Goal: Navigation & Orientation: Find specific page/section

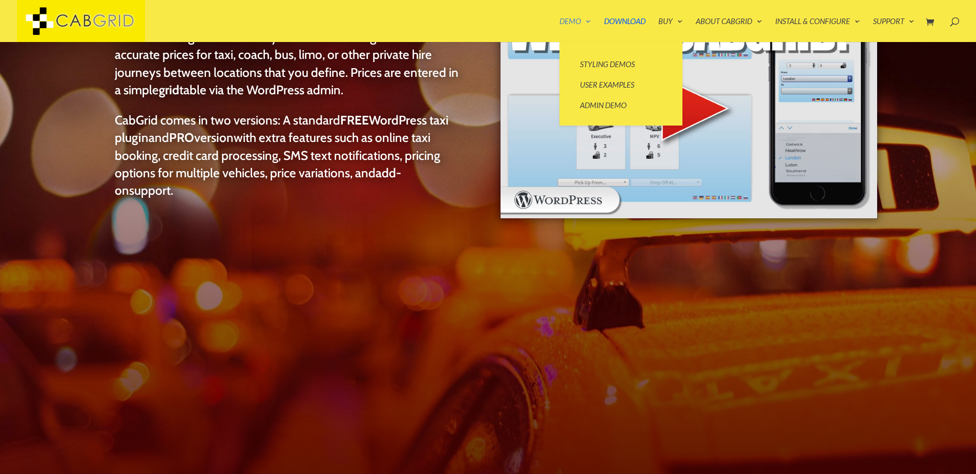
scroll to position [205, 0]
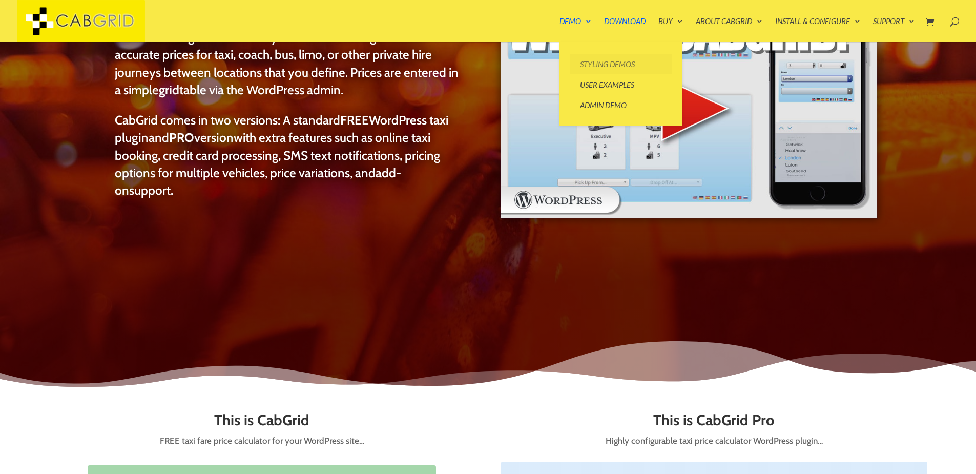
click at [587, 65] on link "Styling Demos" at bounding box center [621, 64] width 102 height 20
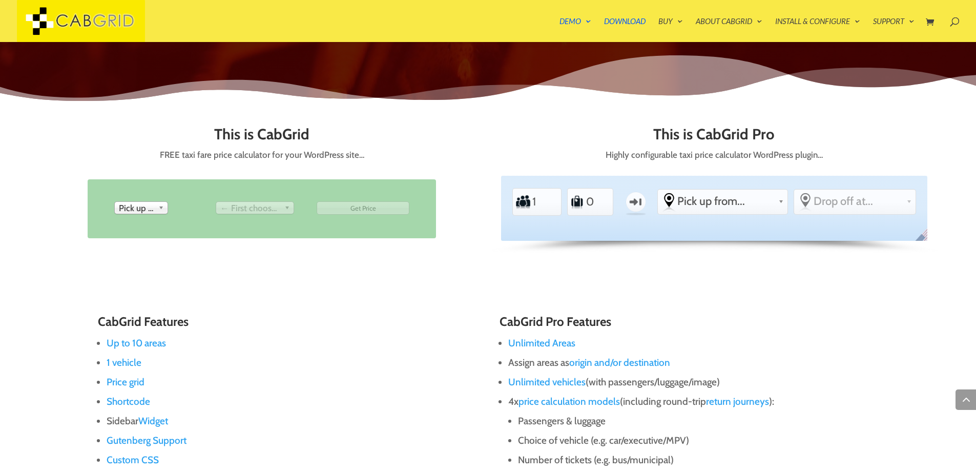
scroll to position [492, 0]
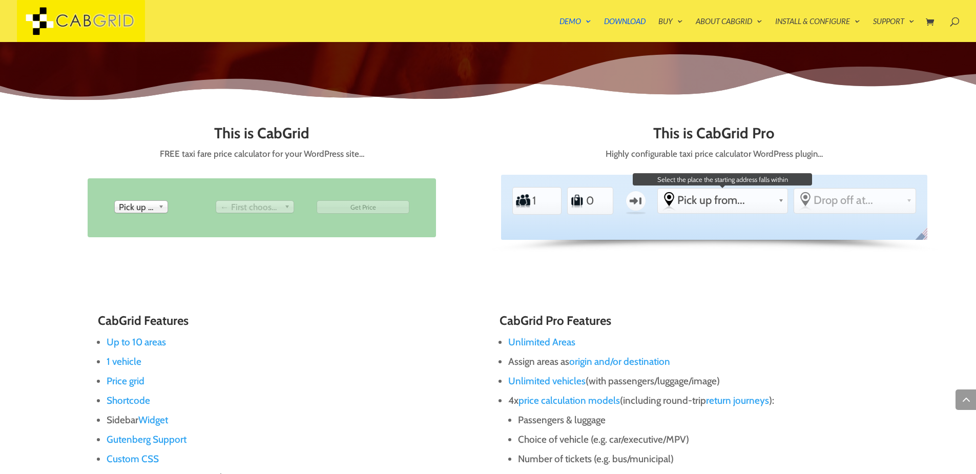
click at [716, 194] on span "Pick up from..." at bounding box center [725, 200] width 97 height 14
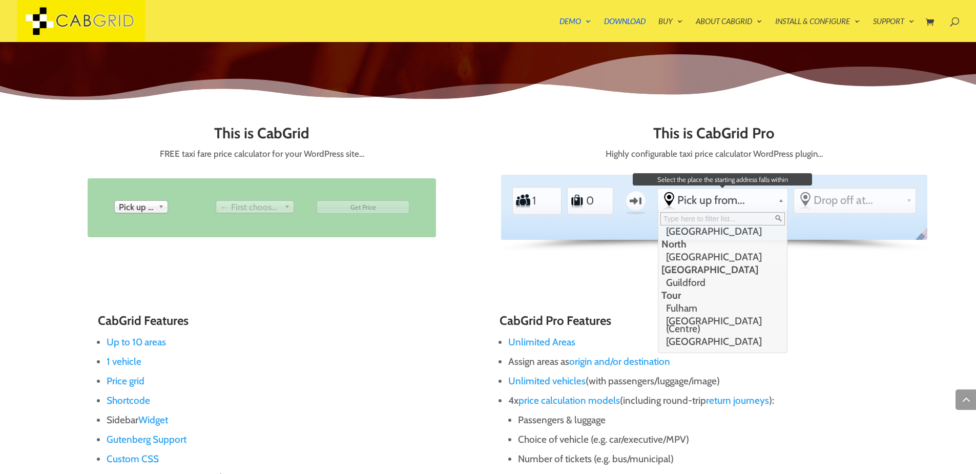
scroll to position [0, 0]
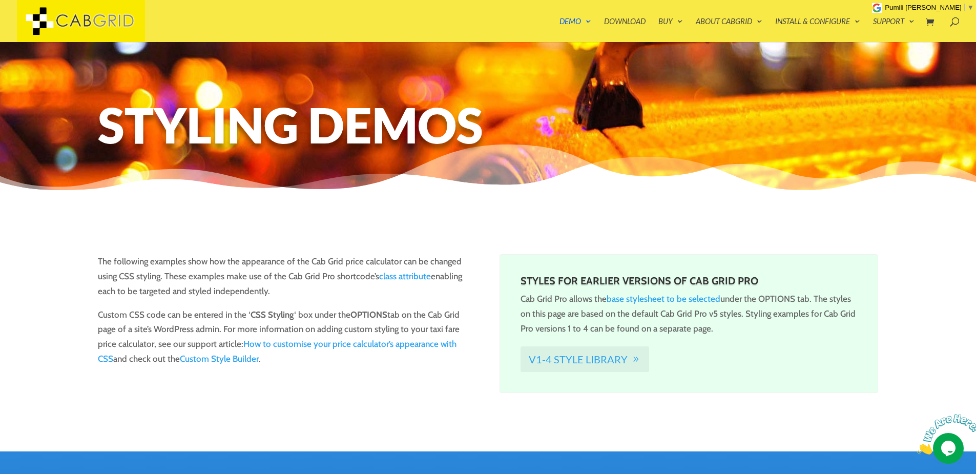
click at [571, 356] on link "v1-4 Style Library" at bounding box center [584, 359] width 129 height 26
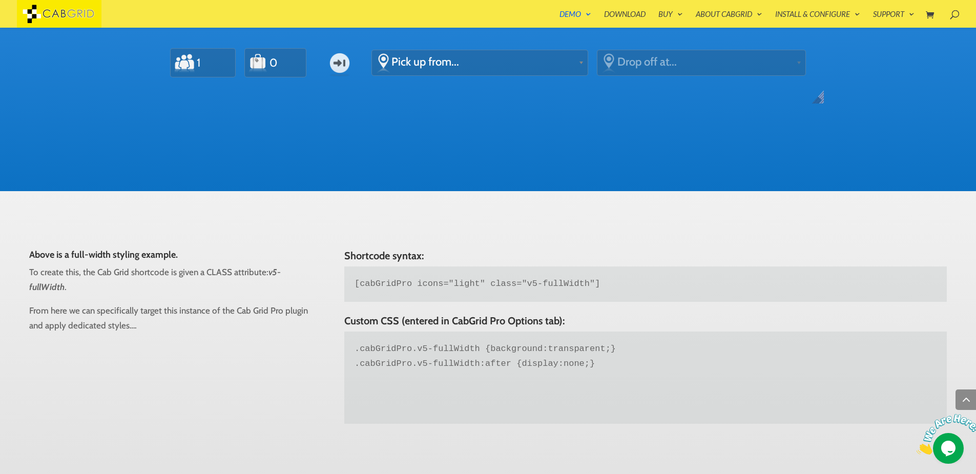
scroll to position [492, 0]
